Goal: Obtain resource: Obtain resource

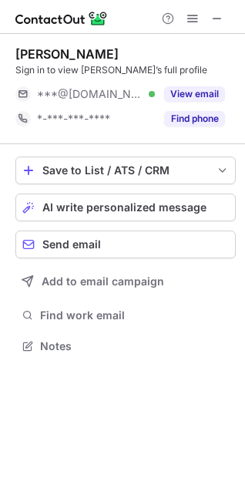
scroll to position [335, 245]
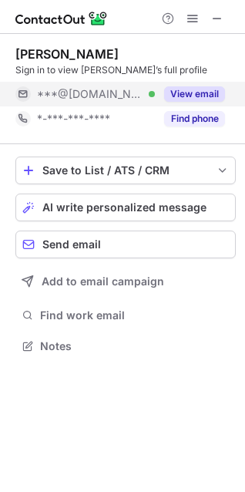
click at [150, 87] on div "***@gmail.com Verified" at bounding box center [96, 94] width 118 height 14
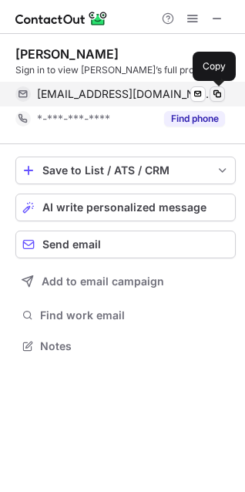
click at [223, 90] on span at bounding box center [217, 94] width 12 height 12
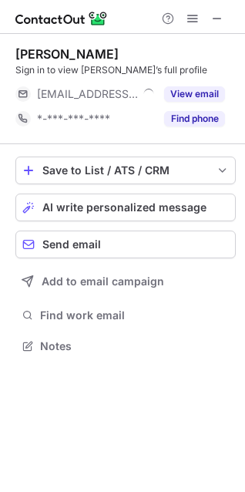
scroll to position [335, 245]
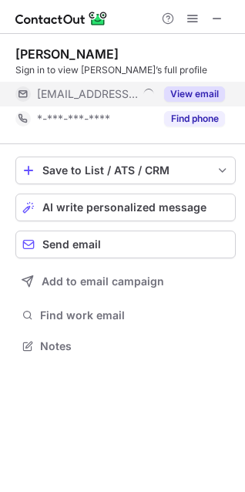
click at [214, 83] on div "View email" at bounding box center [190, 94] width 70 height 25
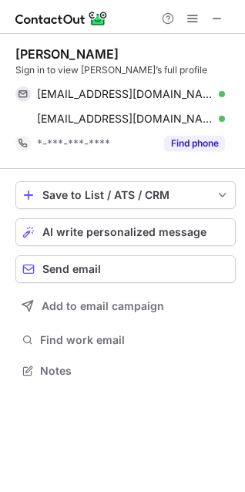
scroll to position [360, 245]
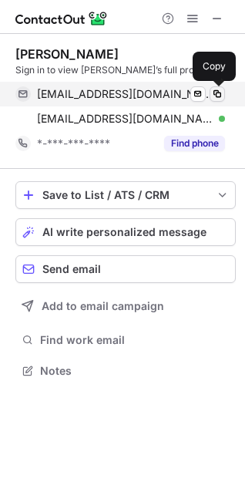
click at [213, 86] on div "ckurtz@developmaji.com Verified Send email Copy" at bounding box center [120, 94] width 210 height 25
click at [213, 86] on button at bounding box center [217, 93] width 15 height 15
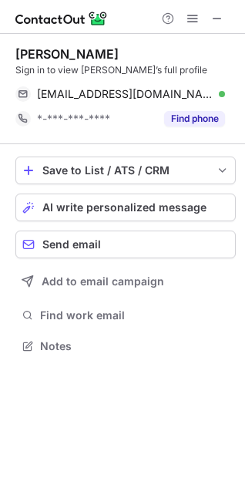
scroll to position [335, 245]
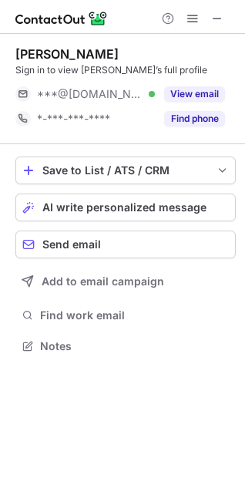
scroll to position [335, 245]
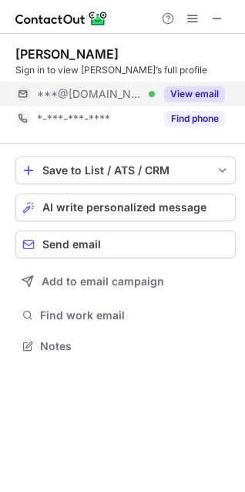
click at [182, 96] on button "View email" at bounding box center [194, 93] width 61 height 15
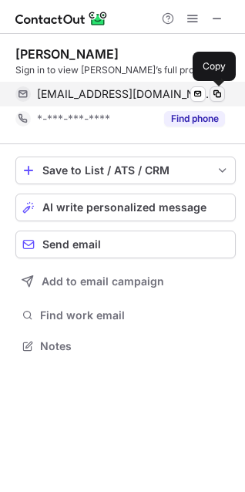
click at [214, 93] on span at bounding box center [217, 94] width 12 height 12
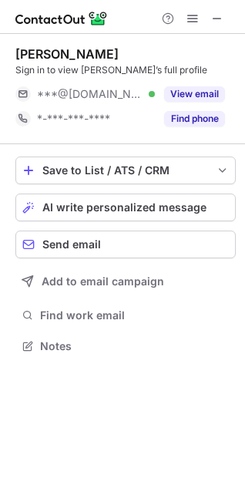
scroll to position [335, 245]
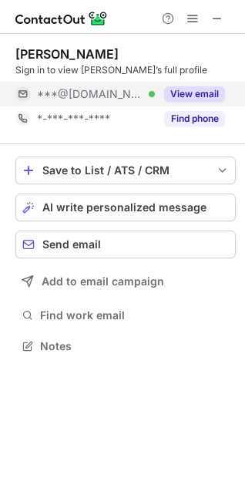
click at [102, 89] on span "***@aol.com" at bounding box center [90, 94] width 106 height 14
click at [102, 89] on span "***@aol.com" at bounding box center [98, 94] width 122 height 14
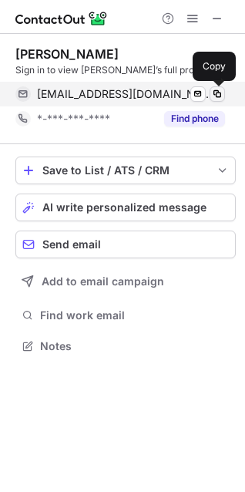
click at [217, 93] on span at bounding box center [217, 94] width 12 height 12
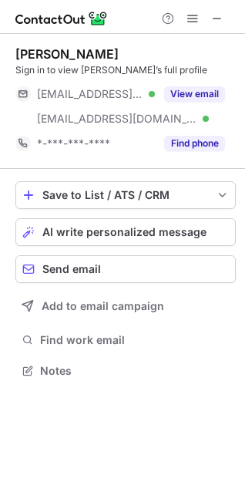
scroll to position [360, 245]
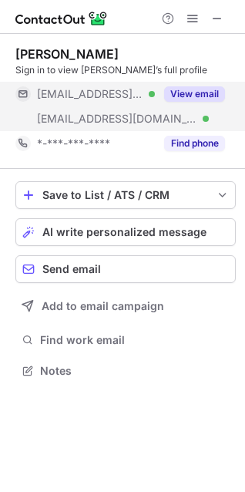
click at [173, 93] on button "View email" at bounding box center [194, 93] width 61 height 15
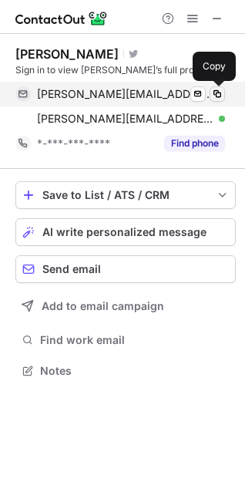
click at [223, 93] on span at bounding box center [217, 94] width 12 height 12
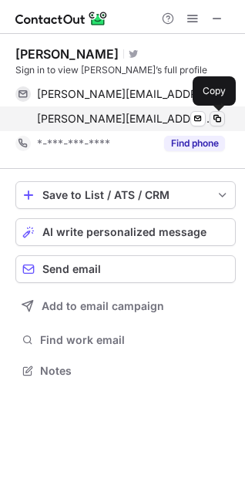
click at [214, 118] on span at bounding box center [217, 119] width 12 height 12
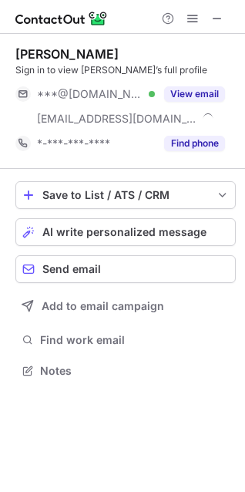
scroll to position [360, 245]
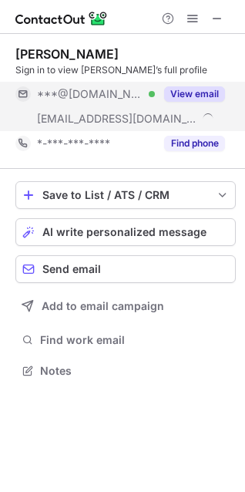
click at [170, 96] on button "View email" at bounding box center [194, 93] width 61 height 15
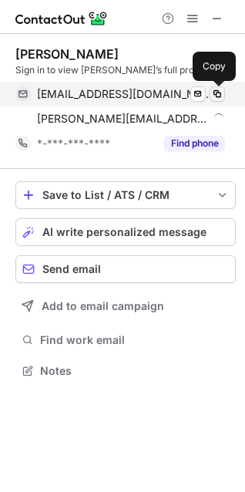
click at [221, 93] on span at bounding box center [217, 94] width 12 height 12
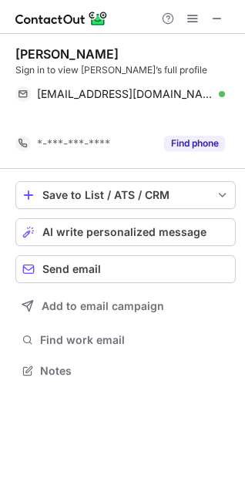
scroll to position [335, 245]
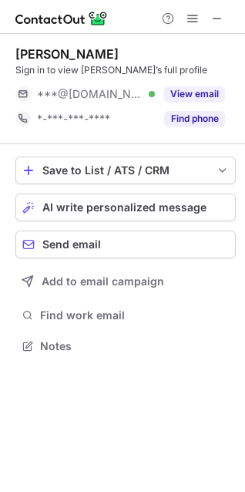
scroll to position [335, 245]
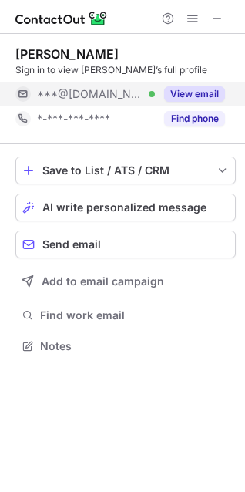
click at [197, 86] on div "View email" at bounding box center [190, 94] width 70 height 25
